Goal: Task Accomplishment & Management: Use online tool/utility

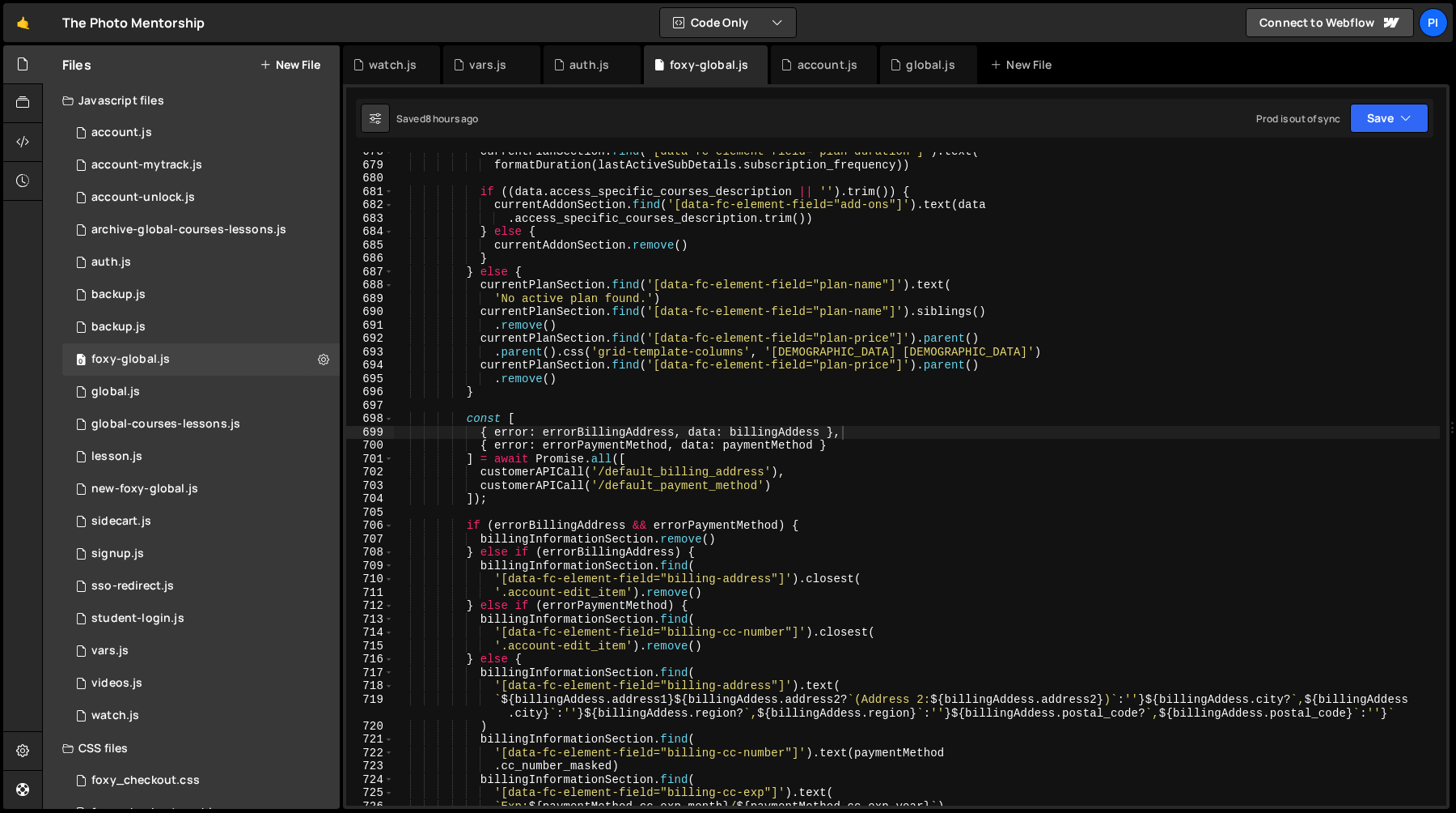
scroll to position [9141, 0]
type textarea ".access_specific_courses_description.trim())"
click at [700, 224] on div "currentPlanSection . find ( '[data-fc-element-field="plan-duration"]' ) . text …" at bounding box center [917, 485] width 1046 height 680
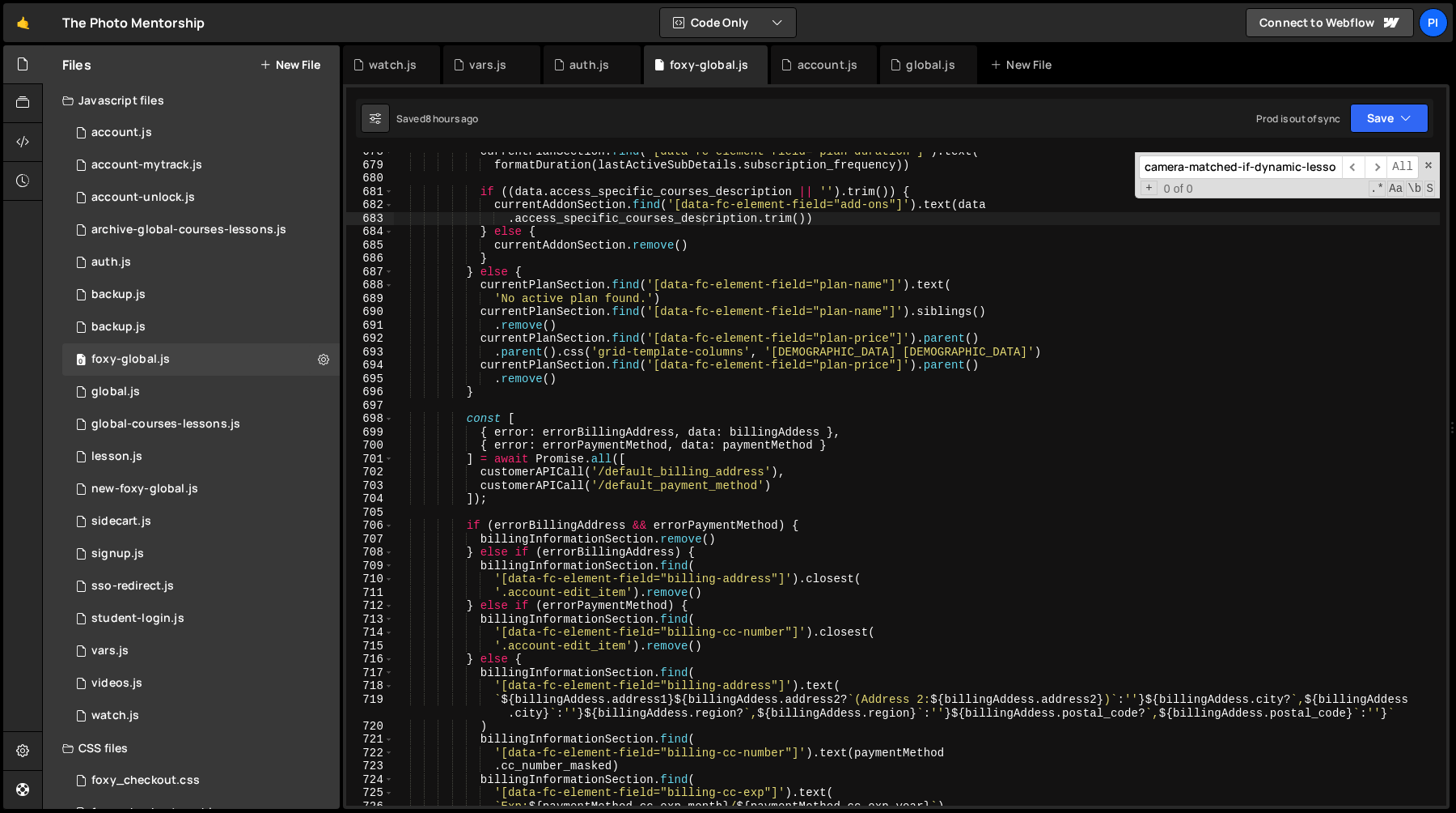
scroll to position [0, 10]
type input "camera-matched-if-dynamic-lessons"
click at [918, 74] on div "global.js" at bounding box center [929, 64] width 97 height 39
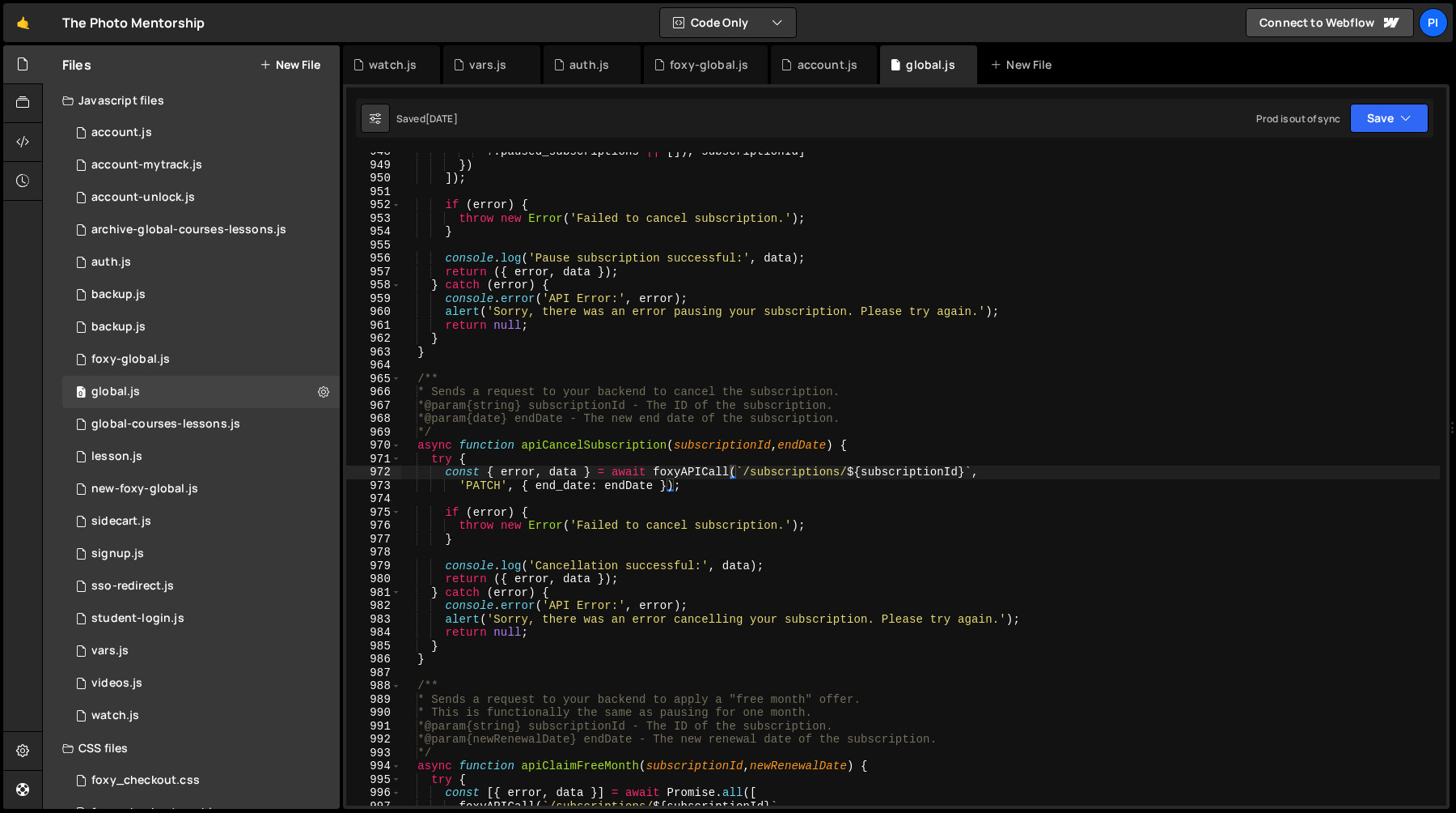
click at [852, 250] on div "?. paused_subscriptions || [ ]) , subscriptionId ] }) ]) ; if ( error ) { throw…" at bounding box center [920, 485] width 1039 height 680
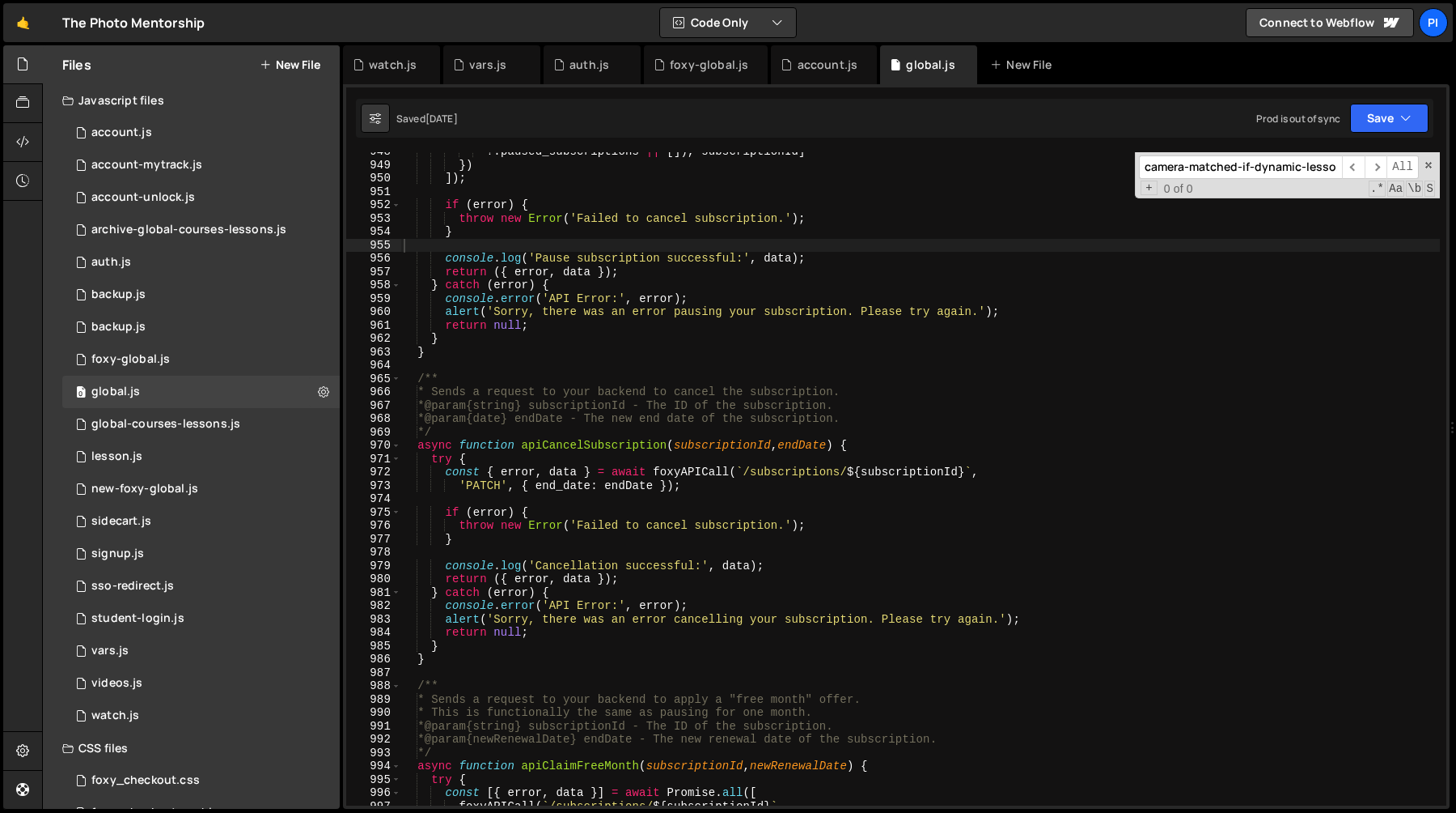
scroll to position [0, 10]
type input "camera-matched-if-dynamic-lessons"
click at [170, 418] on div "global-courses-lessons.js" at bounding box center [166, 424] width 149 height 15
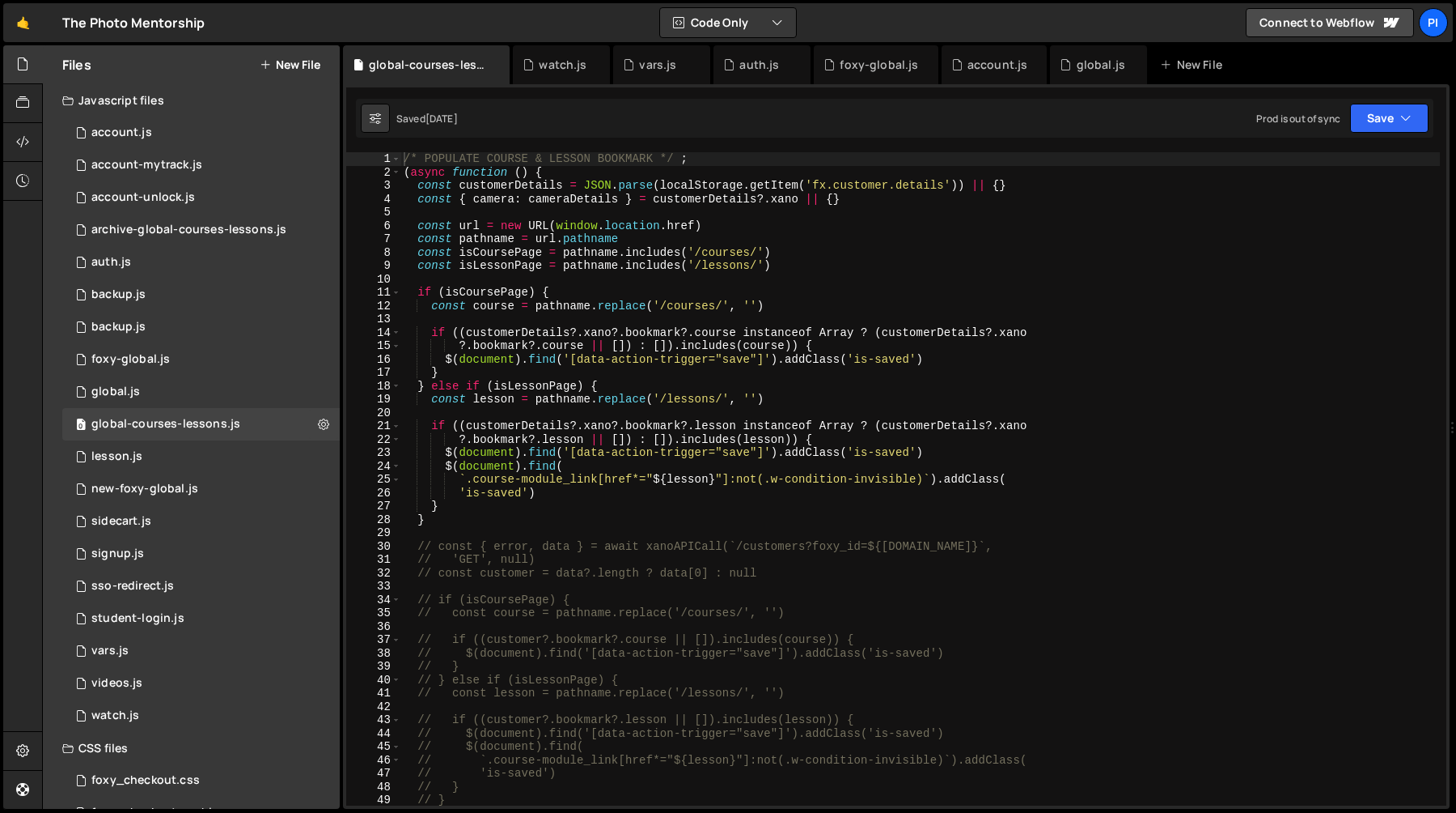
click at [561, 415] on div "/* POPULATE COURSE & LESSON BOOKMARK */ ; ( async function ( ) { const customer…" at bounding box center [920, 492] width 1039 height 680
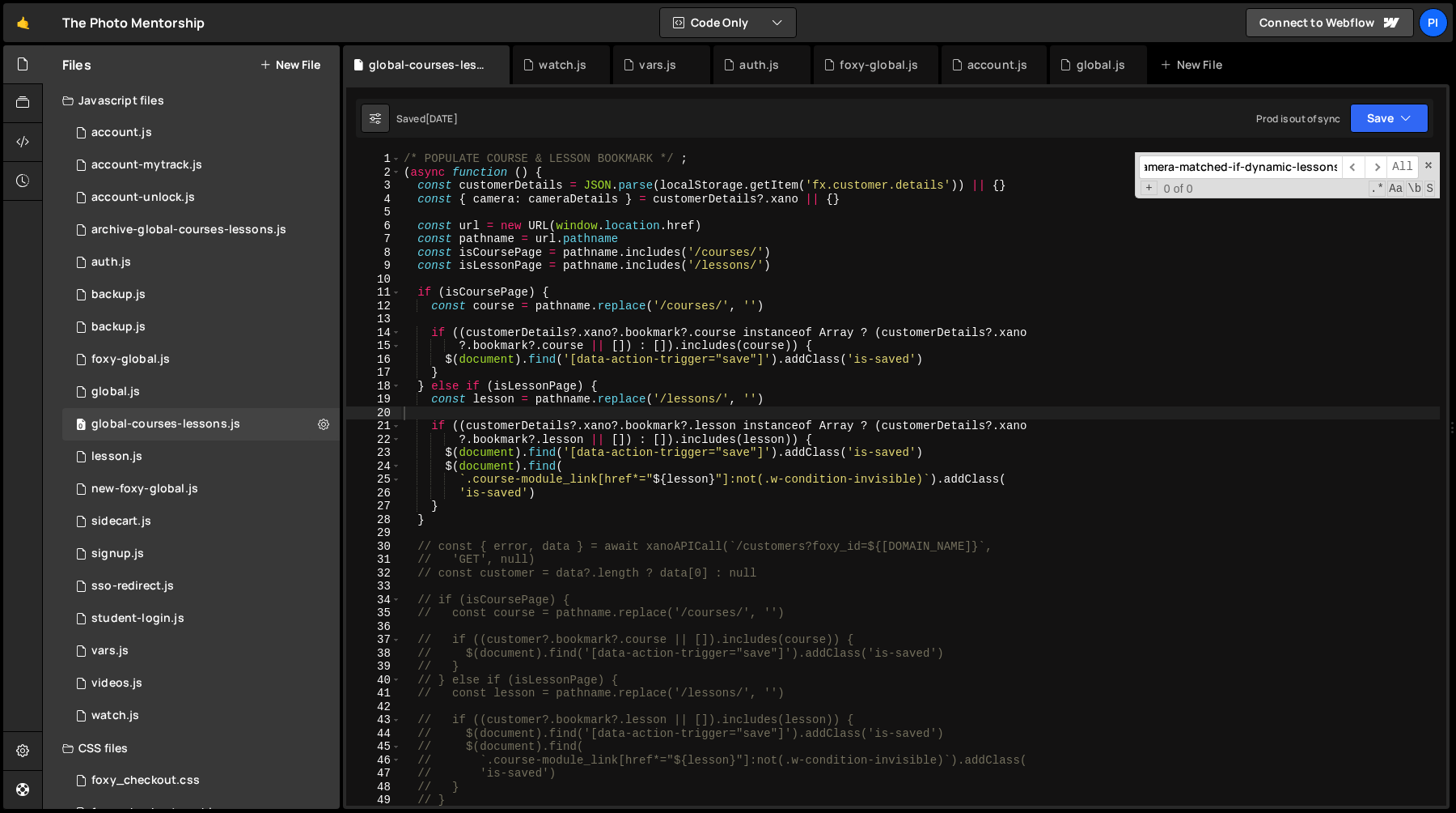
scroll to position [12346, 0]
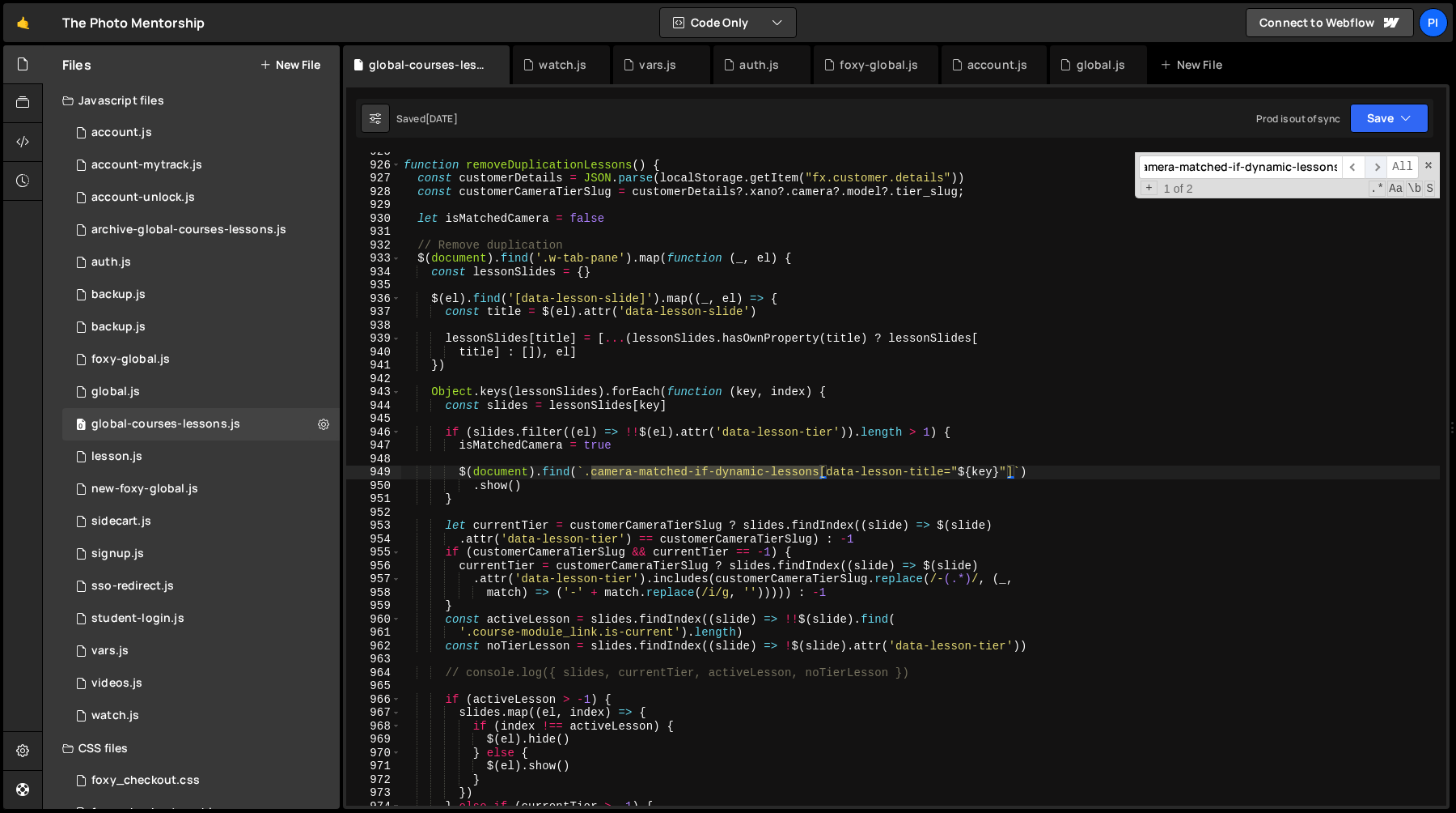
type input "camera-matched-if-dynamic-lessons"
click at [1374, 165] on span "​" at bounding box center [1375, 167] width 23 height 24
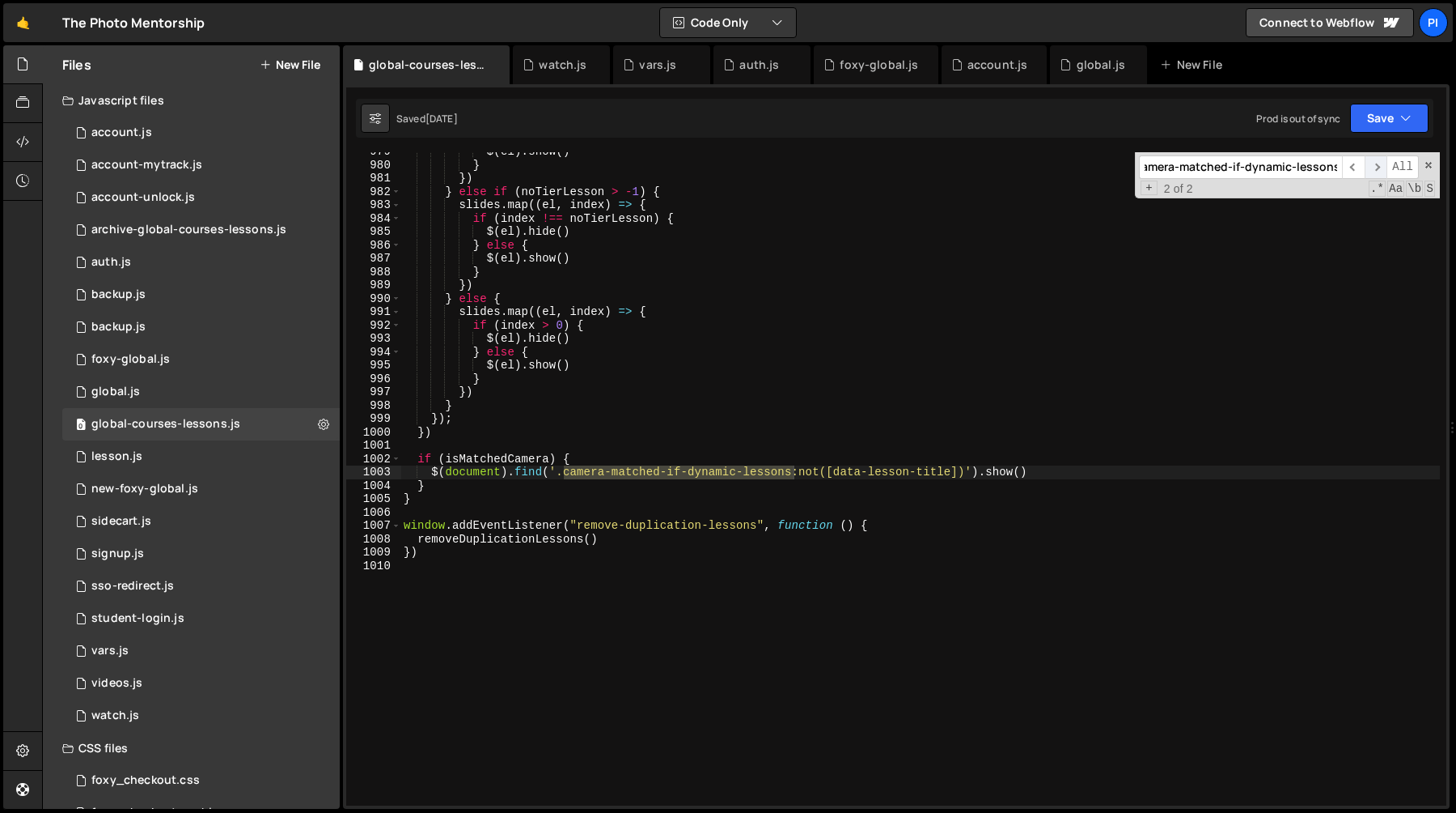
click at [1374, 165] on span "​" at bounding box center [1375, 167] width 23 height 24
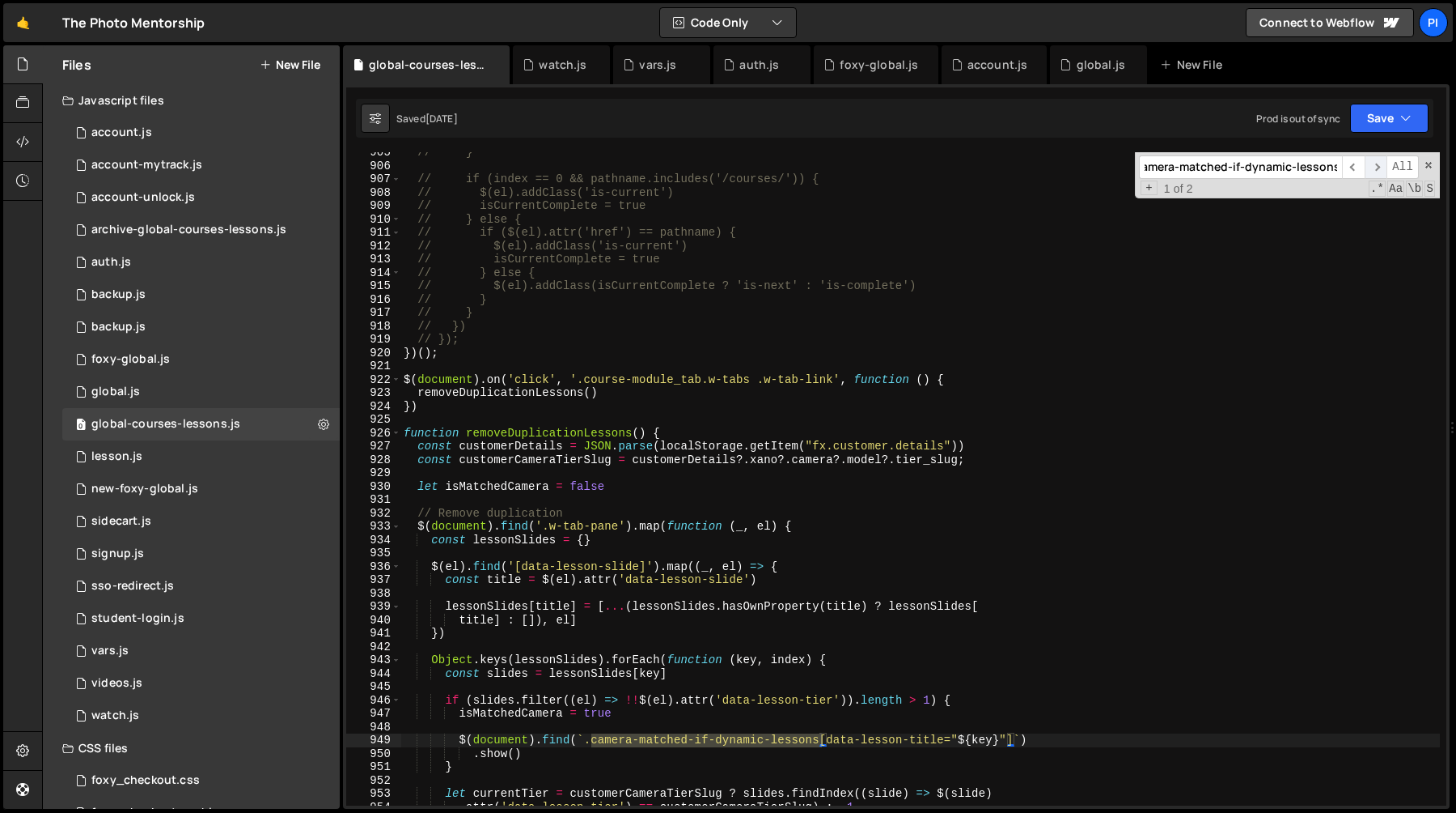
scroll to position [0, 10]
click at [1377, 166] on span "​" at bounding box center [1375, 167] width 23 height 24
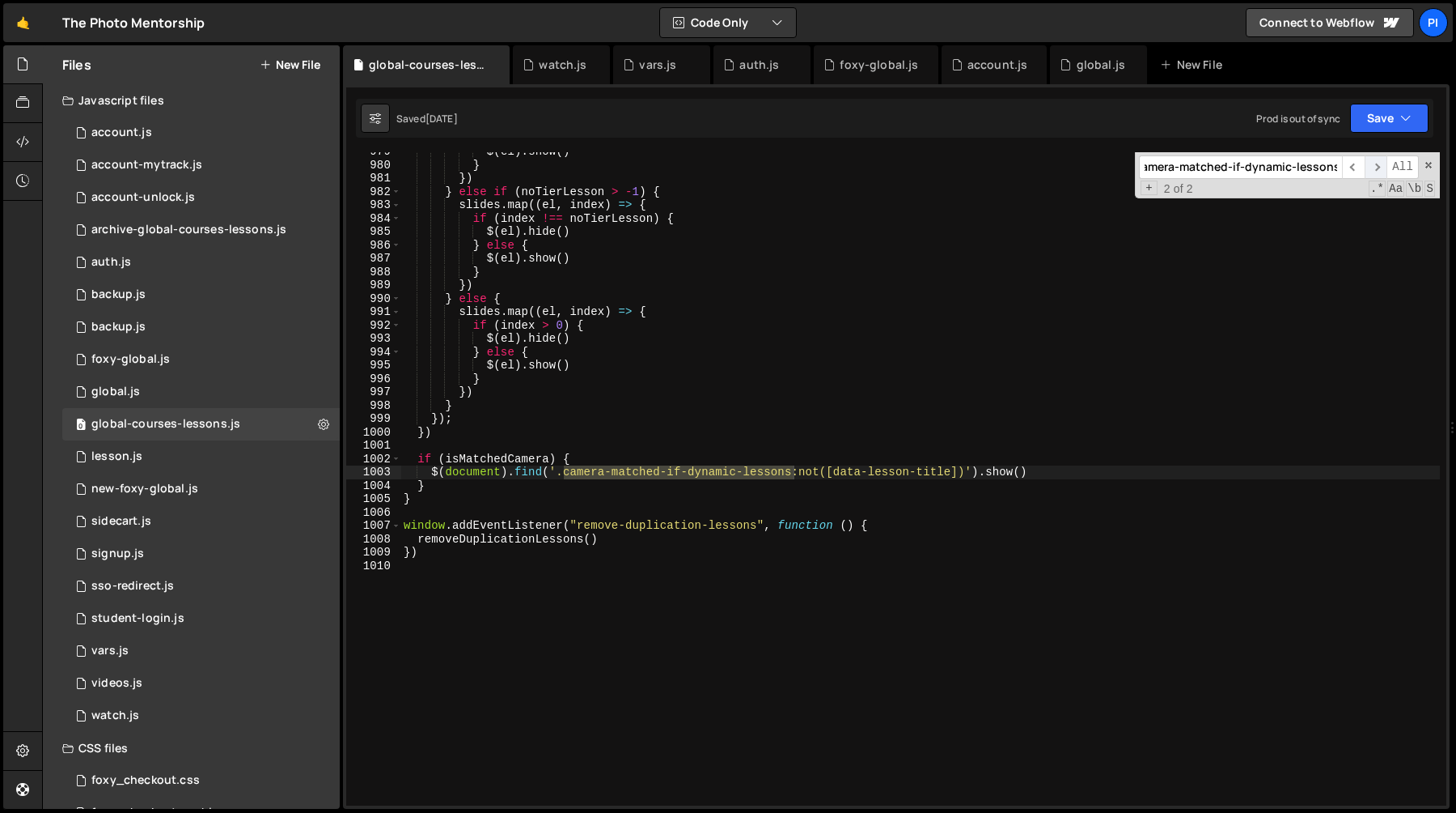
click at [1378, 174] on span "​" at bounding box center [1375, 167] width 23 height 24
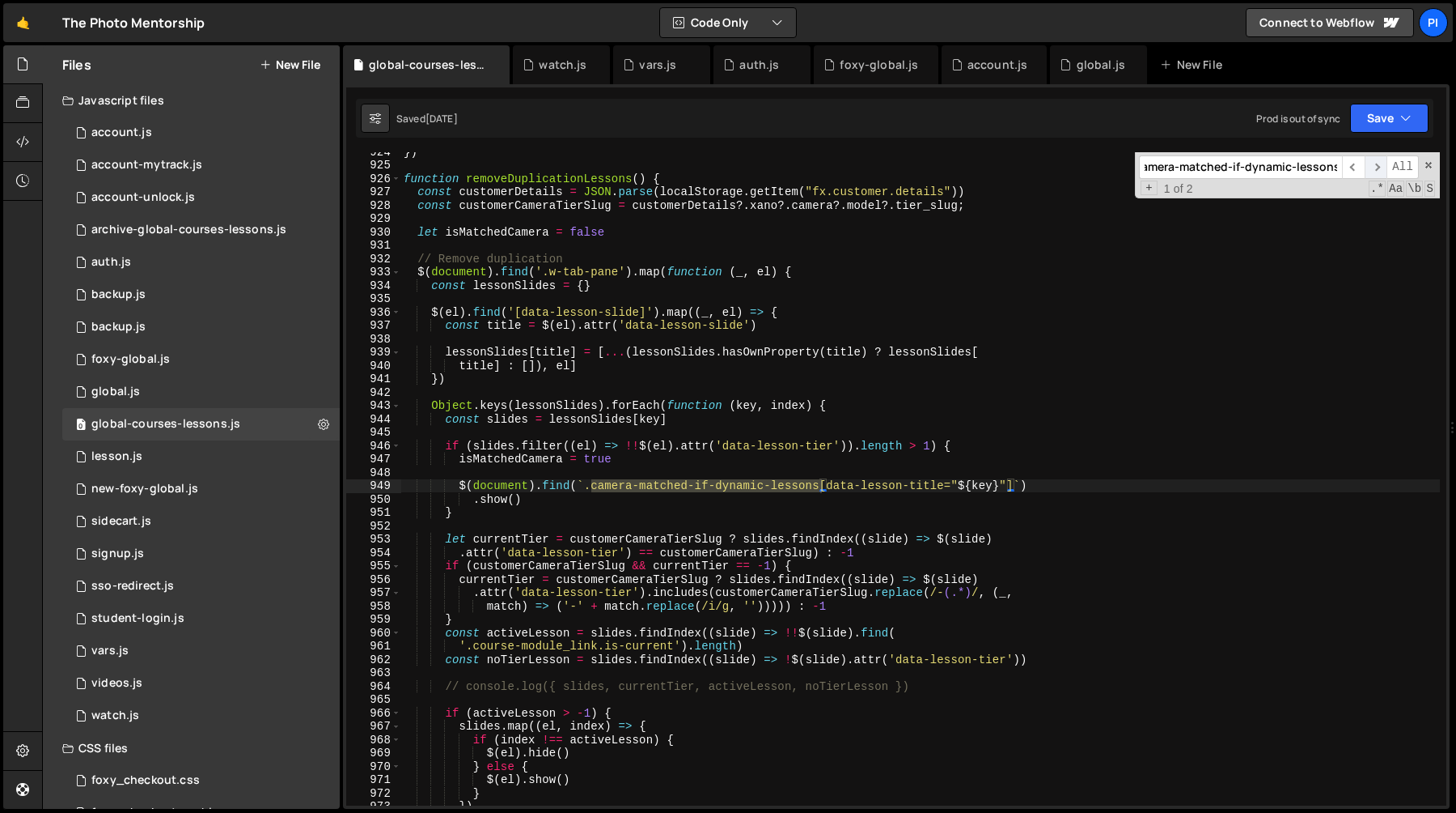
click at [1378, 174] on span "​" at bounding box center [1375, 167] width 23 height 24
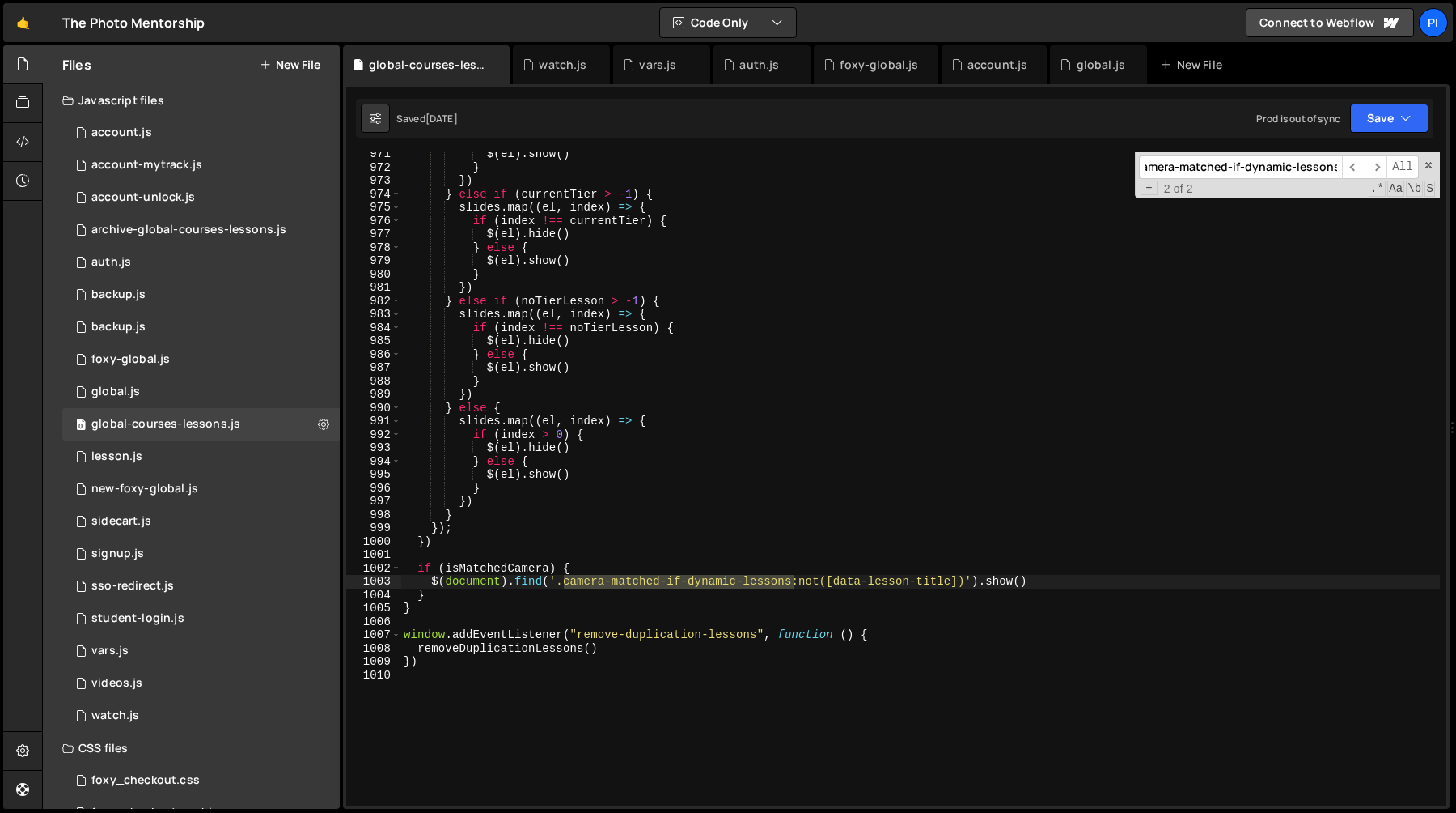
scroll to position [13036, 0]
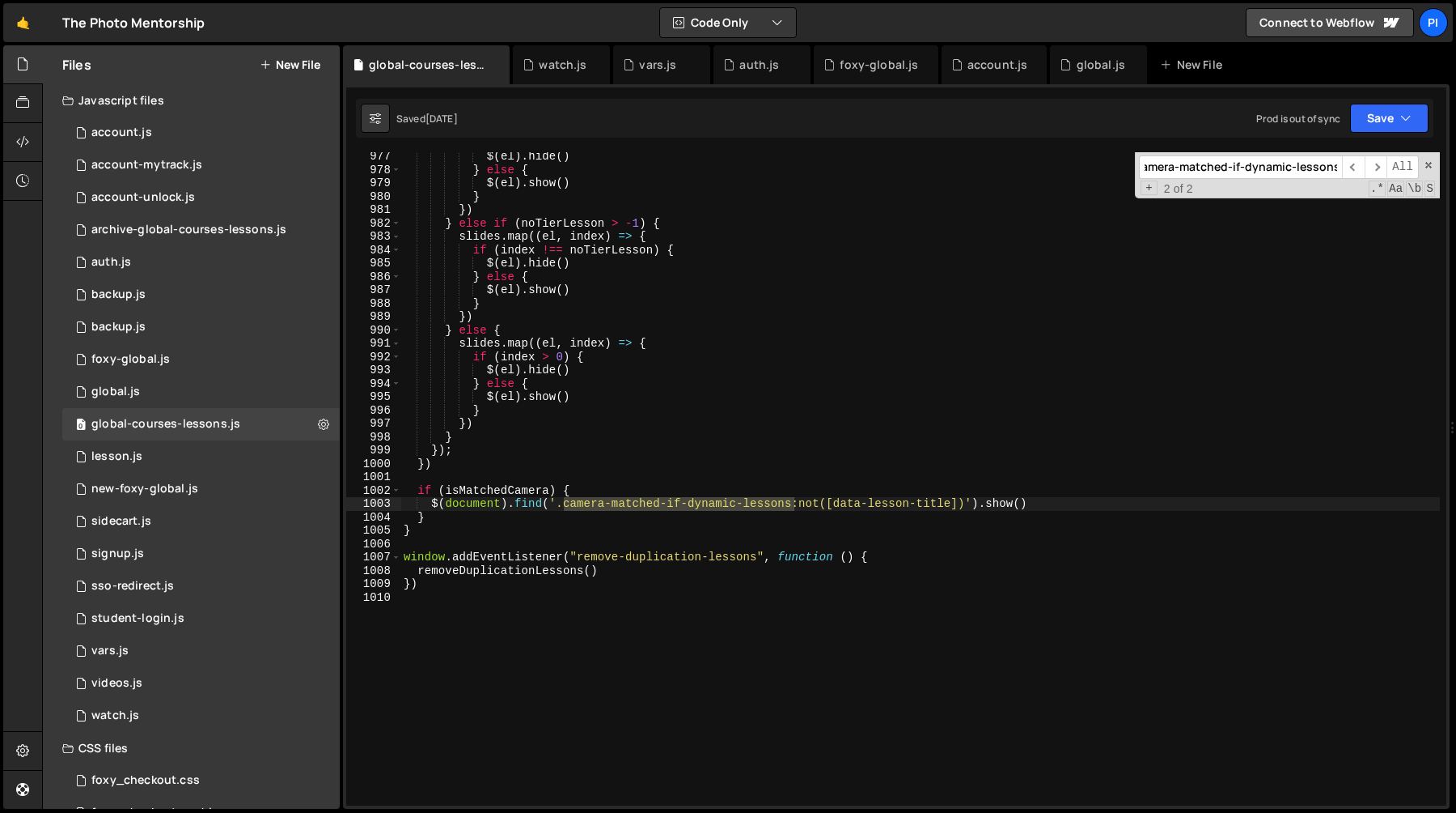
type textarea "$(document).find('.camera-matched-if-dynamic-lessons:not([data-lesson-title])')…"
click at [1081, 499] on div "$ ( el ) . hide ( ) } else { $ ( el ) . show ( ) } }) } else if ( noTierLesson …" at bounding box center [920, 489] width 1039 height 680
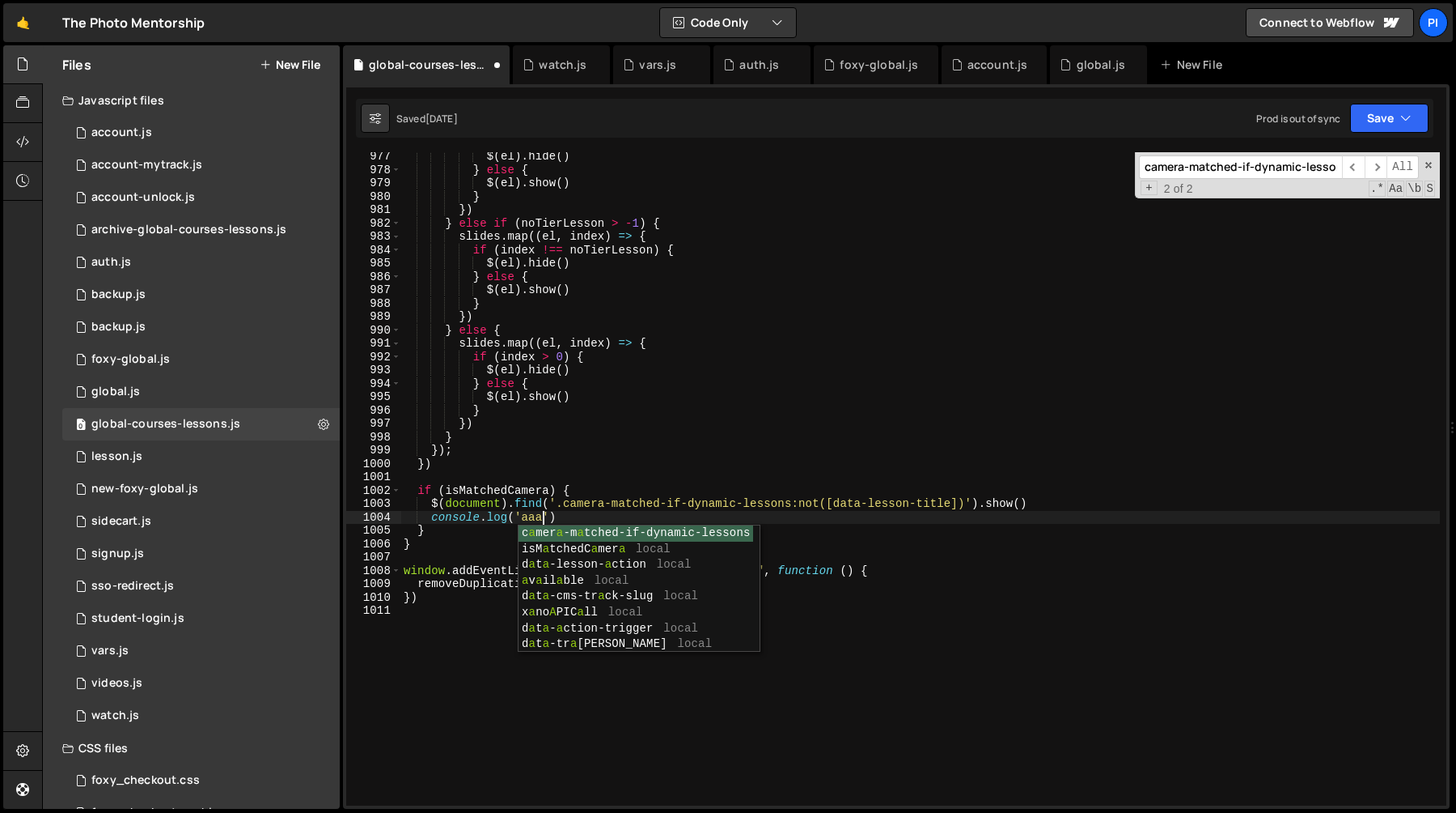
scroll to position [0, 9]
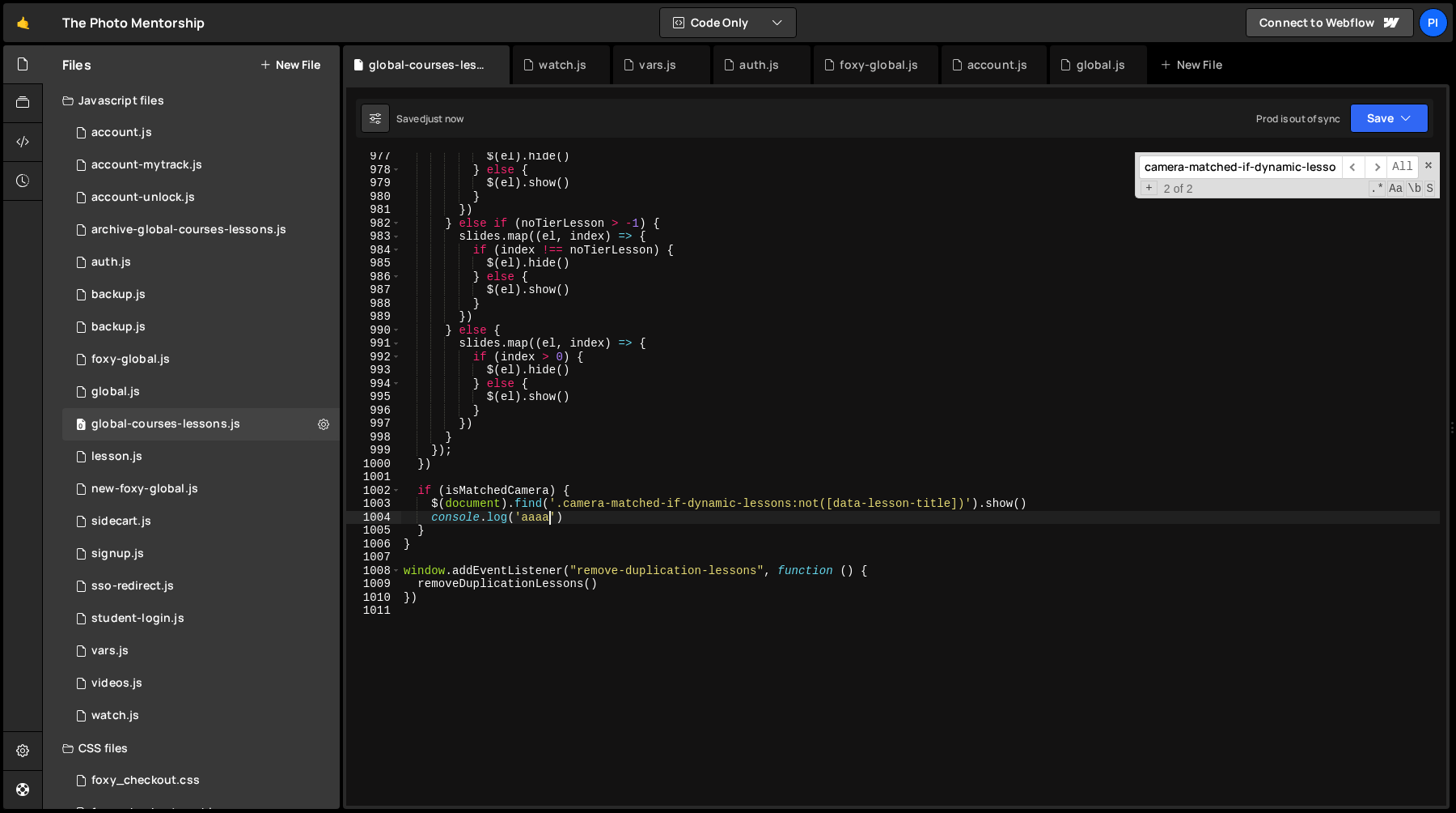
type textarea "console.log('aaaa')"
click at [431, 518] on div "$ ( el ) . hide ( ) } else { $ ( el ) . show ( ) } }) } else if ( noTierLesson …" at bounding box center [920, 489] width 1039 height 680
click at [579, 515] on div "$ ( el ) . hide ( ) } else { $ ( el ) . show ( ) } }) } else if ( noTierLesson …" at bounding box center [920, 489] width 1039 height 680
paste textarea "camera-matched-if-dynamic-lessons')"
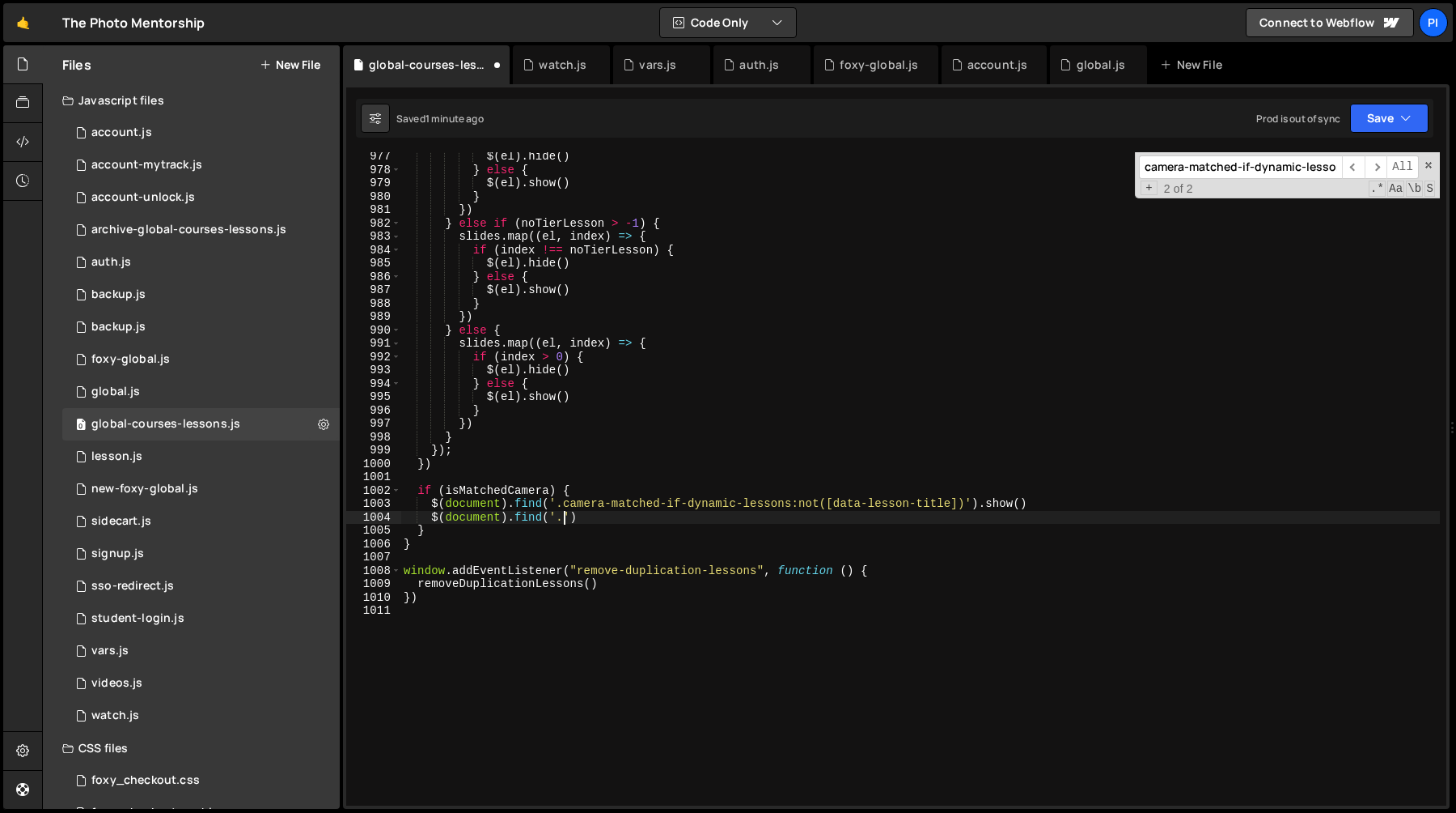
click at [564, 518] on div "$ ( el ) . hide ( ) } else { $ ( el ) . show ( ) } }) } else if ( noTierLesson …" at bounding box center [920, 489] width 1039 height 680
paste textarea "course-details_user-camera"
type textarea "$(document).find('.course-details_user-camera').show()"
